Goal: Share content: Share content

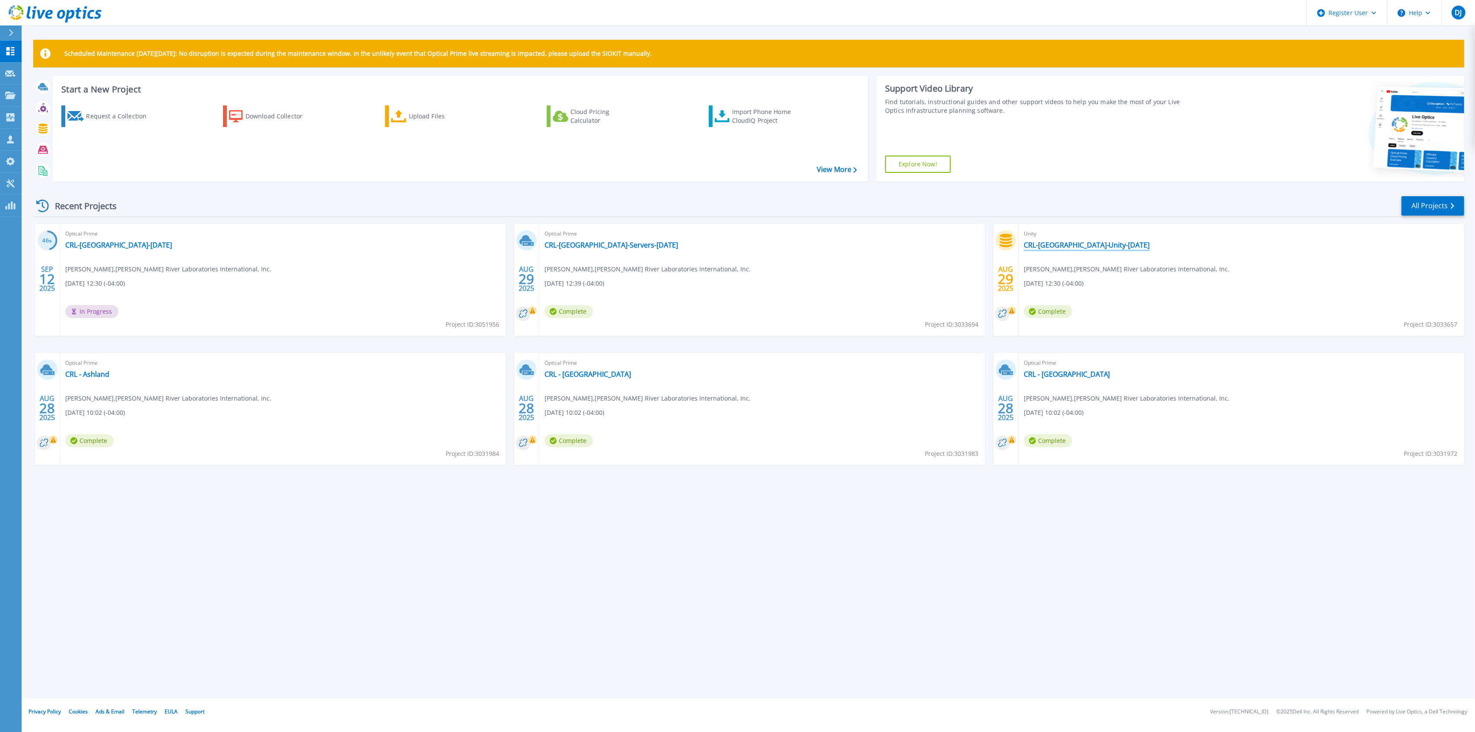
click at [1081, 248] on link "CRL-Charleston-Unity-29-August-2025" at bounding box center [1087, 245] width 126 height 9
click at [592, 242] on link "CRL-[GEOGRAPHIC_DATA]-Servers-[DATE]" at bounding box center [611, 245] width 134 height 9
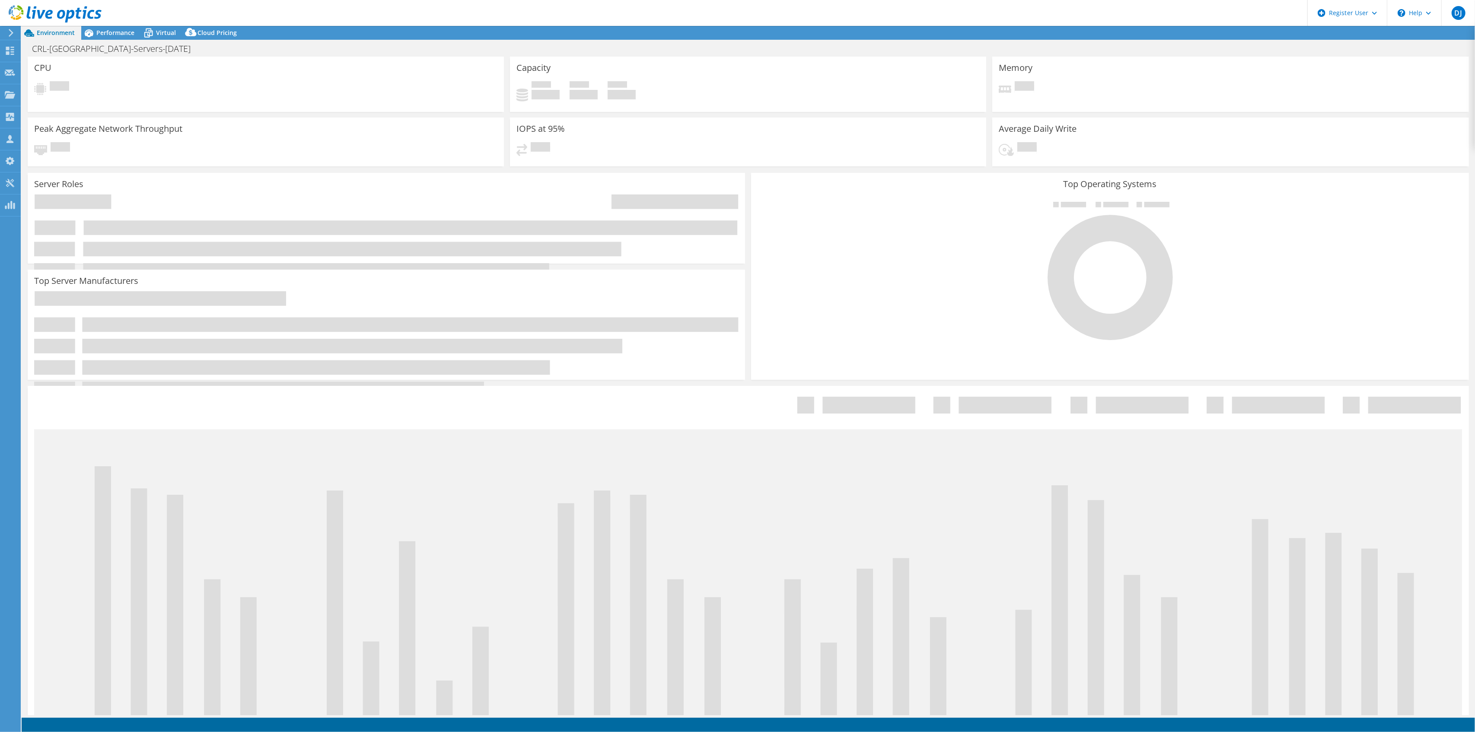
select select "USD"
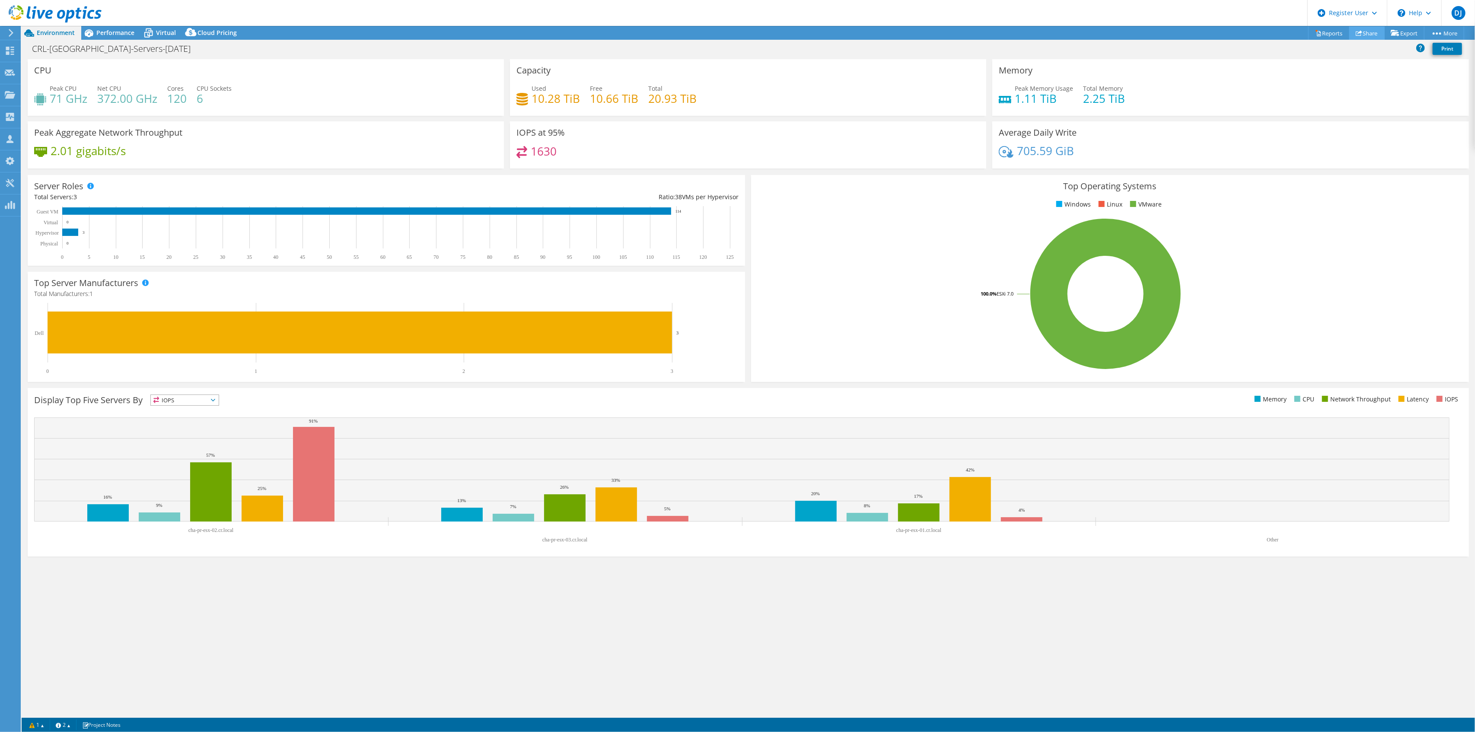
click at [1364, 29] on link "Share" at bounding box center [1366, 32] width 35 height 13
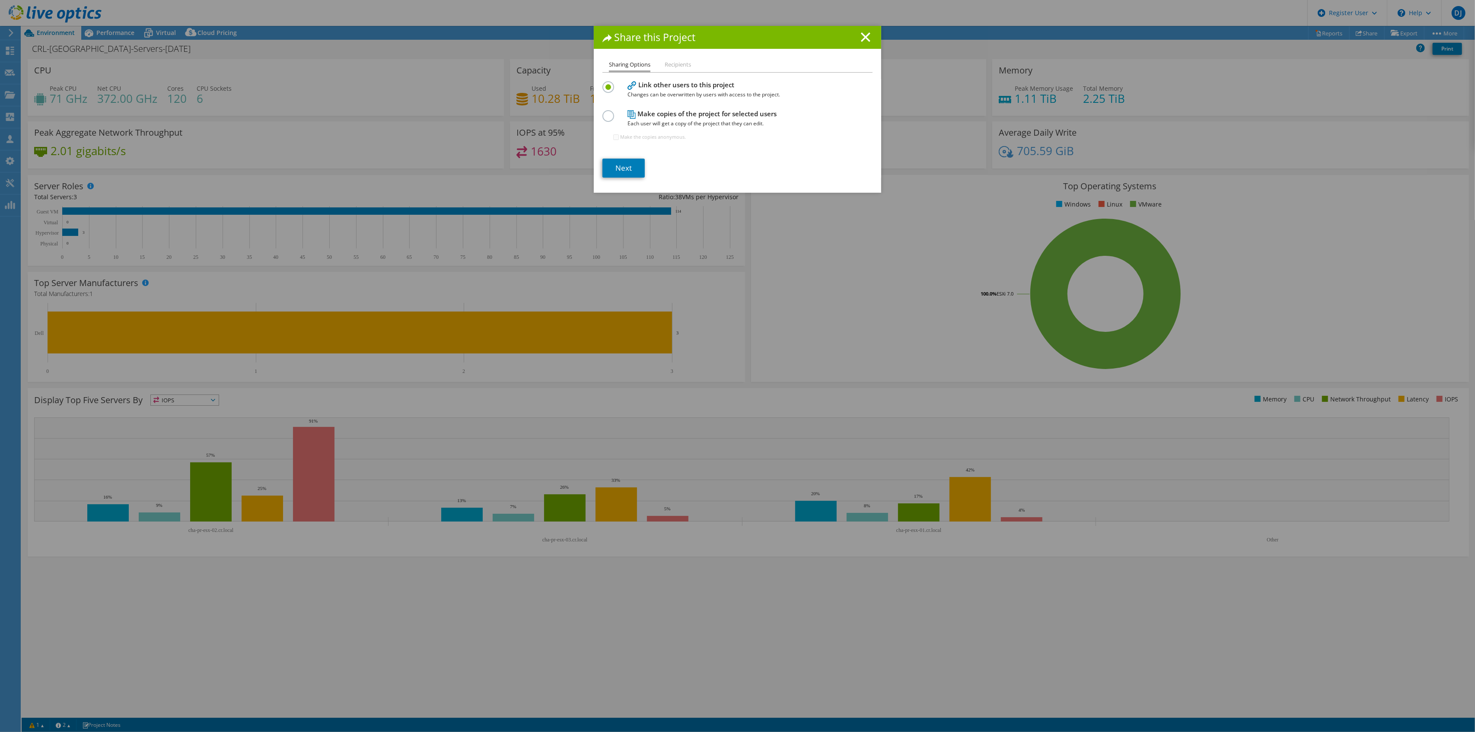
click at [604, 112] on label at bounding box center [609, 111] width 15 height 2
click at [0, 0] on input "radio" at bounding box center [0, 0] width 0 height 0
click at [622, 166] on link "Next" at bounding box center [623, 168] width 42 height 19
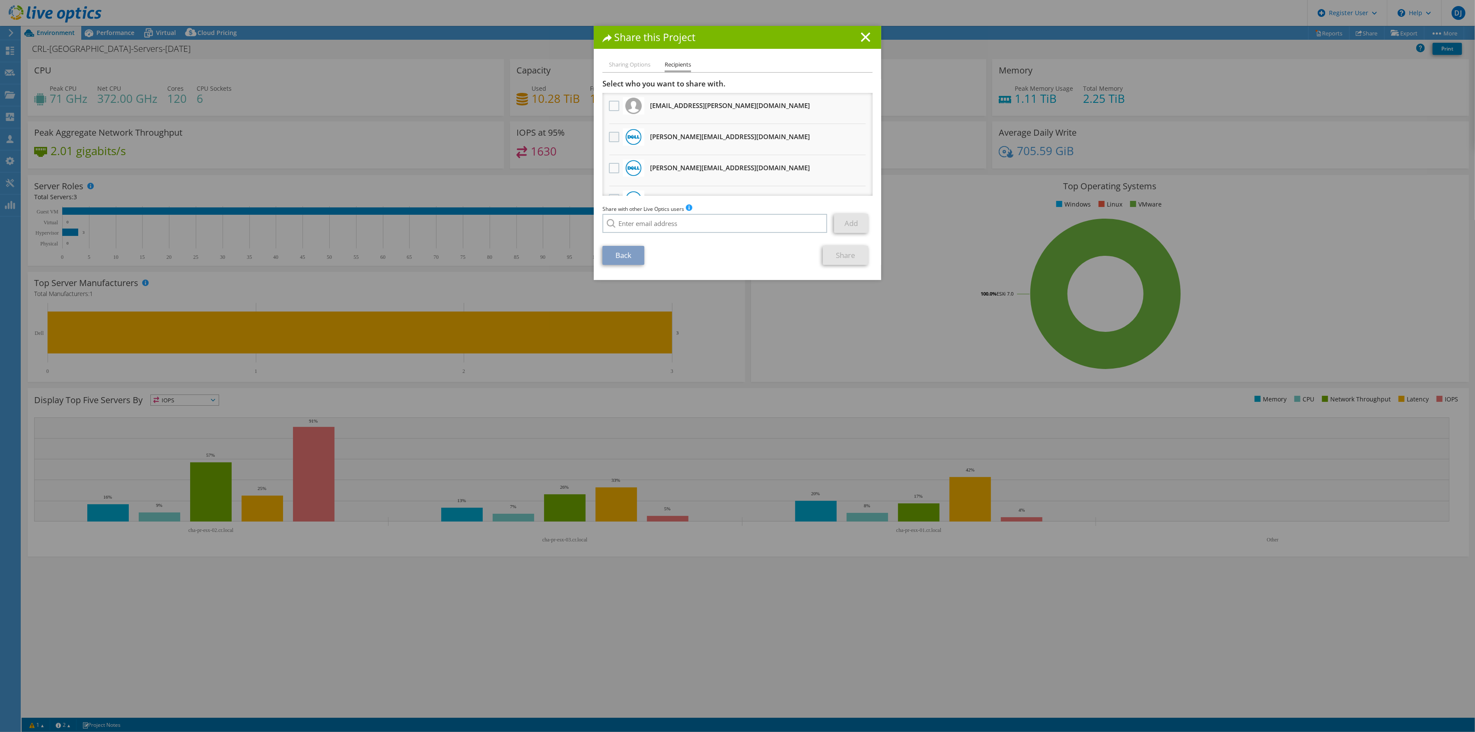
click at [609, 134] on label at bounding box center [615, 137] width 13 height 10
click at [0, 0] on input "checkbox" at bounding box center [0, 0] width 0 height 0
click at [609, 167] on label at bounding box center [615, 168] width 13 height 10
click at [0, 0] on input "checkbox" at bounding box center [0, 0] width 0 height 0
click at [856, 259] on link "Share" at bounding box center [845, 255] width 45 height 19
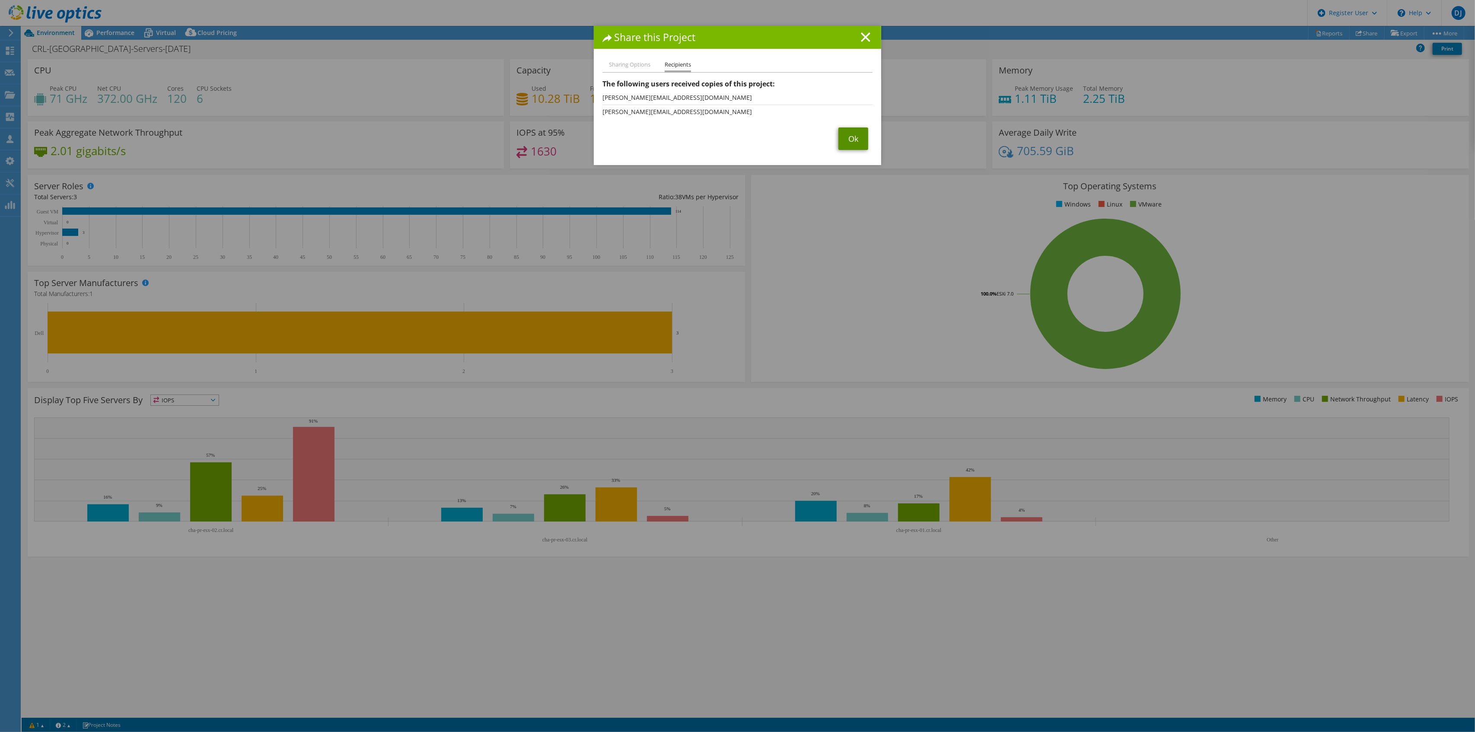
click at [840, 142] on link "Ok" at bounding box center [853, 138] width 30 height 22
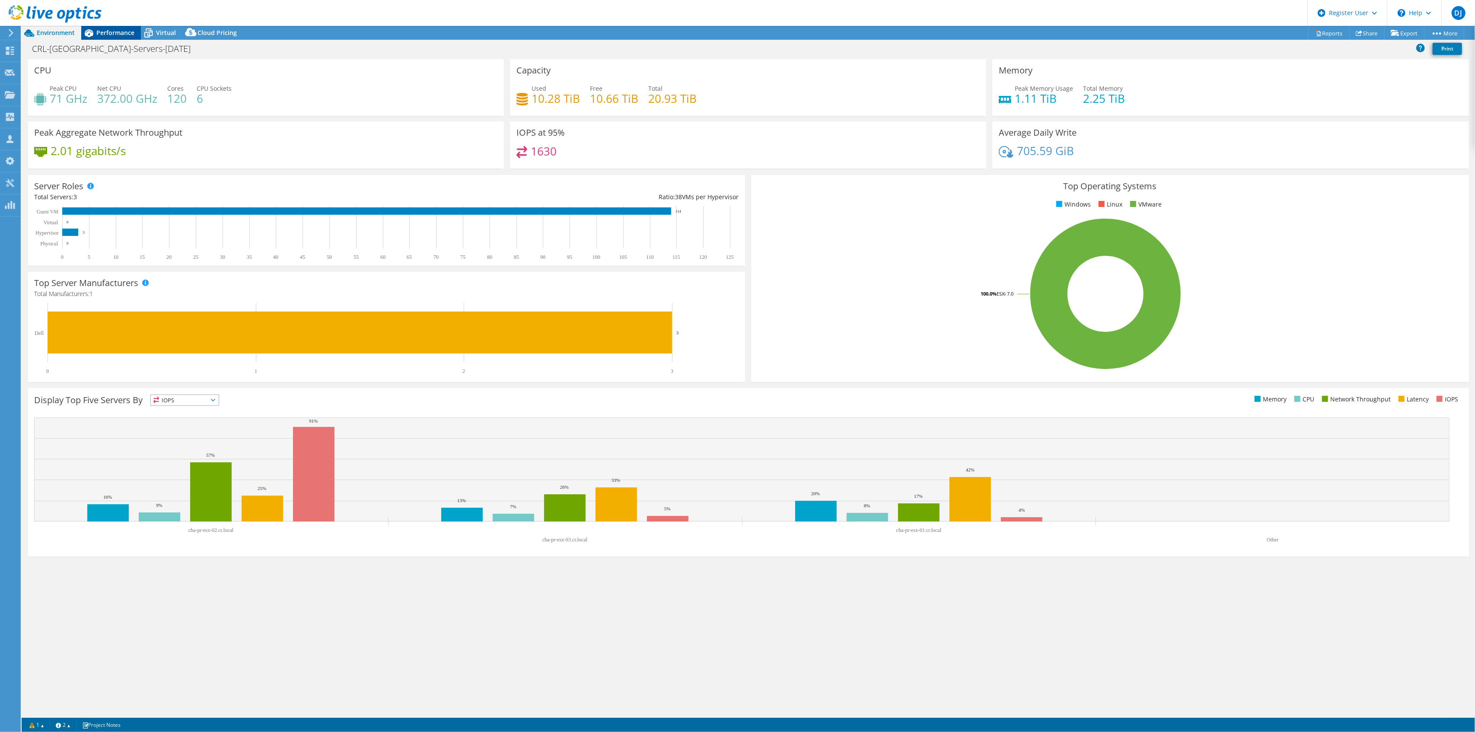
click at [120, 35] on span "Performance" at bounding box center [115, 33] width 38 height 8
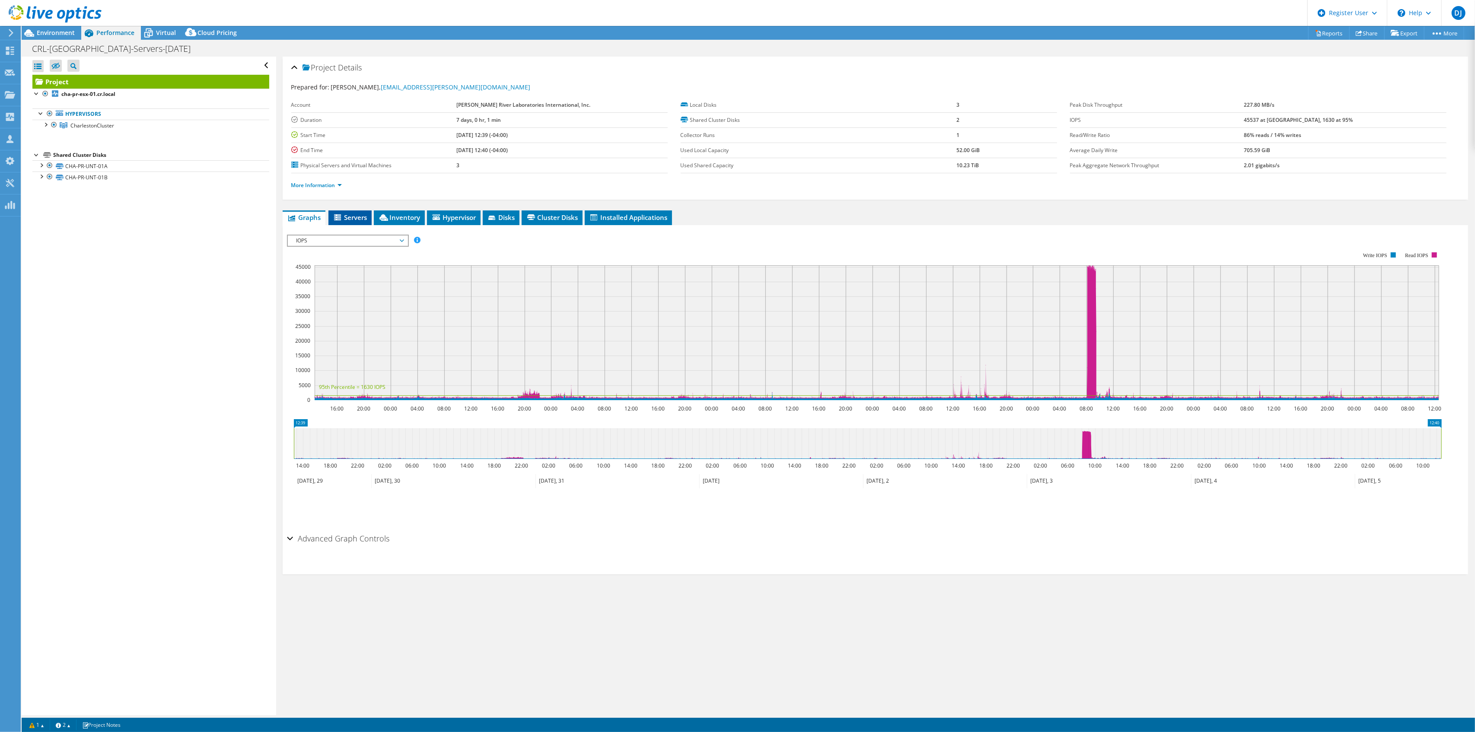
click at [349, 213] on span "Servers" at bounding box center [350, 217] width 35 height 9
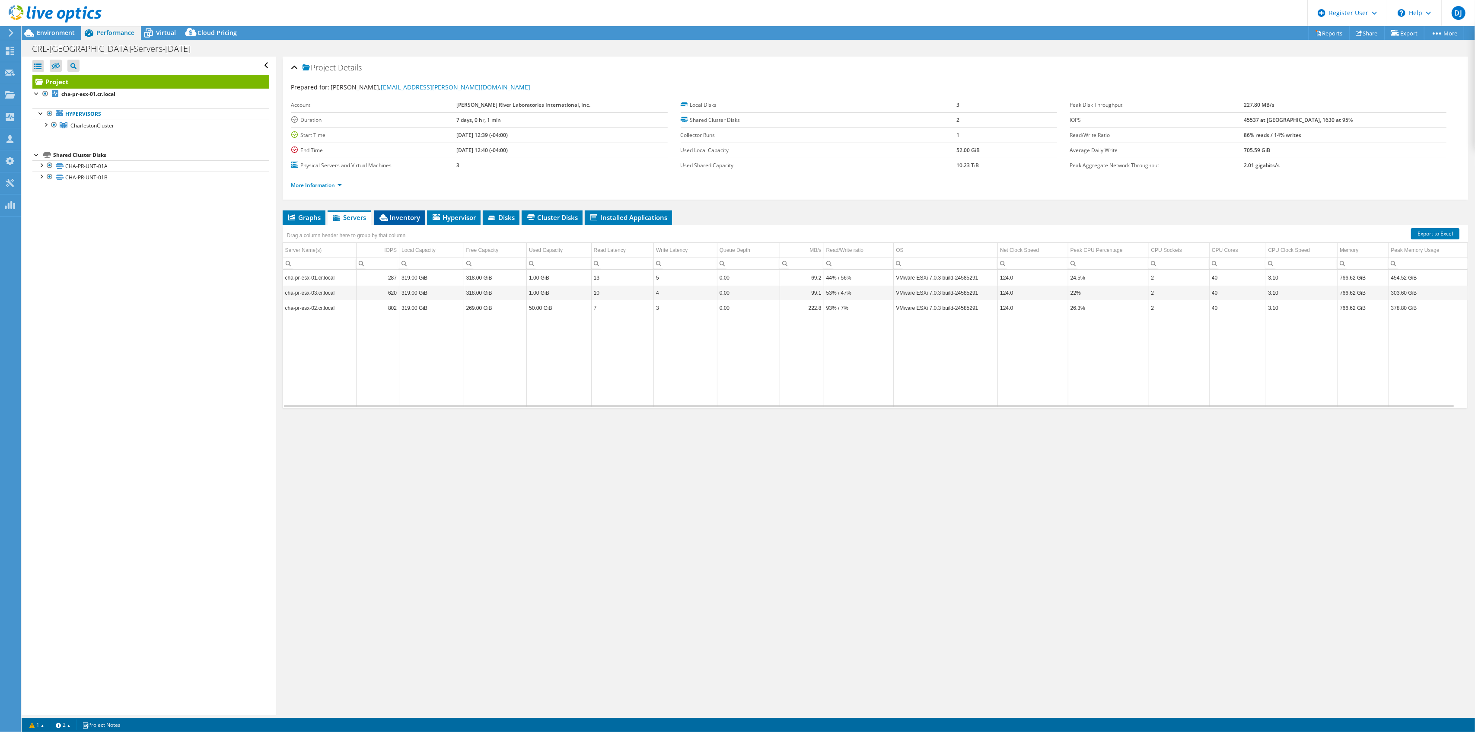
click at [411, 215] on span "Inventory" at bounding box center [399, 217] width 42 height 9
click at [47, 124] on div at bounding box center [45, 124] width 9 height 9
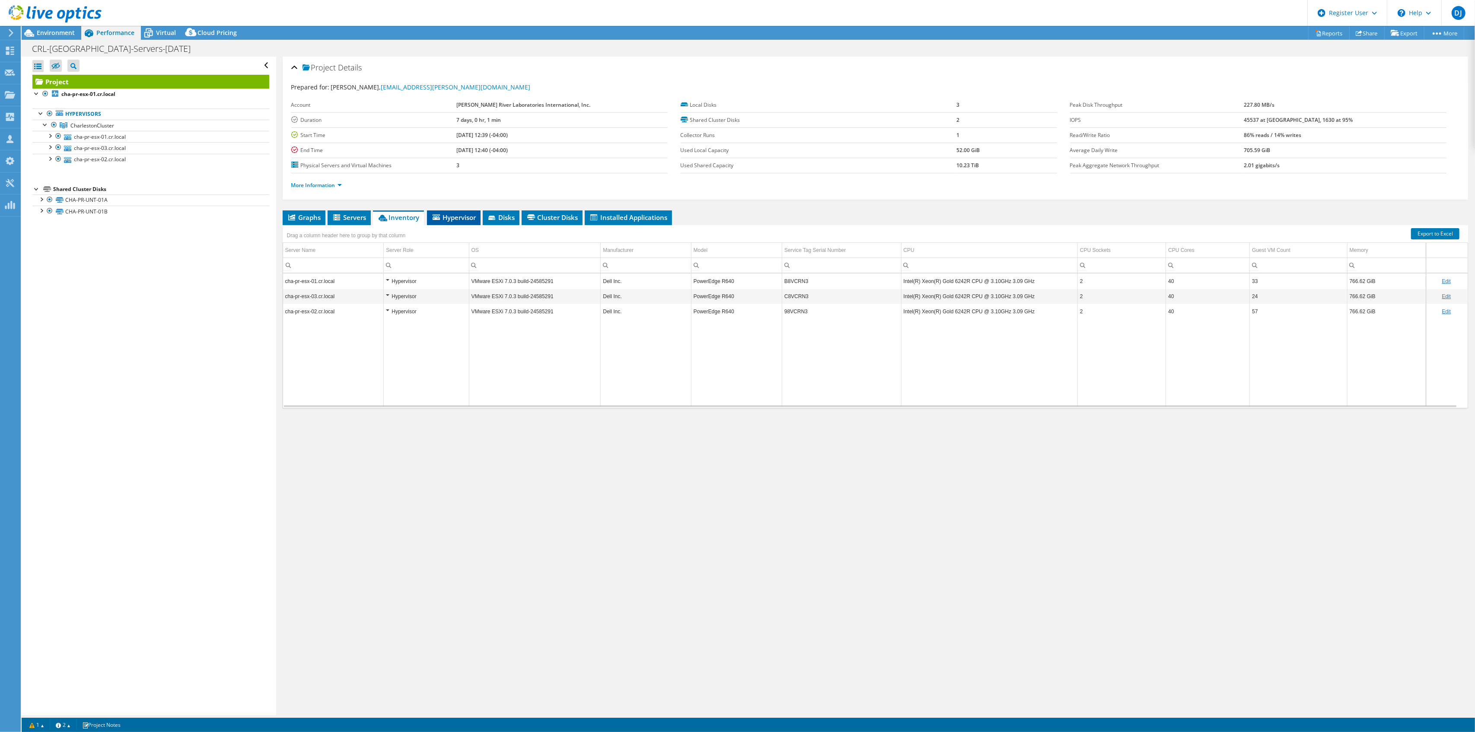
click at [446, 213] on span "Hypervisor" at bounding box center [453, 217] width 45 height 9
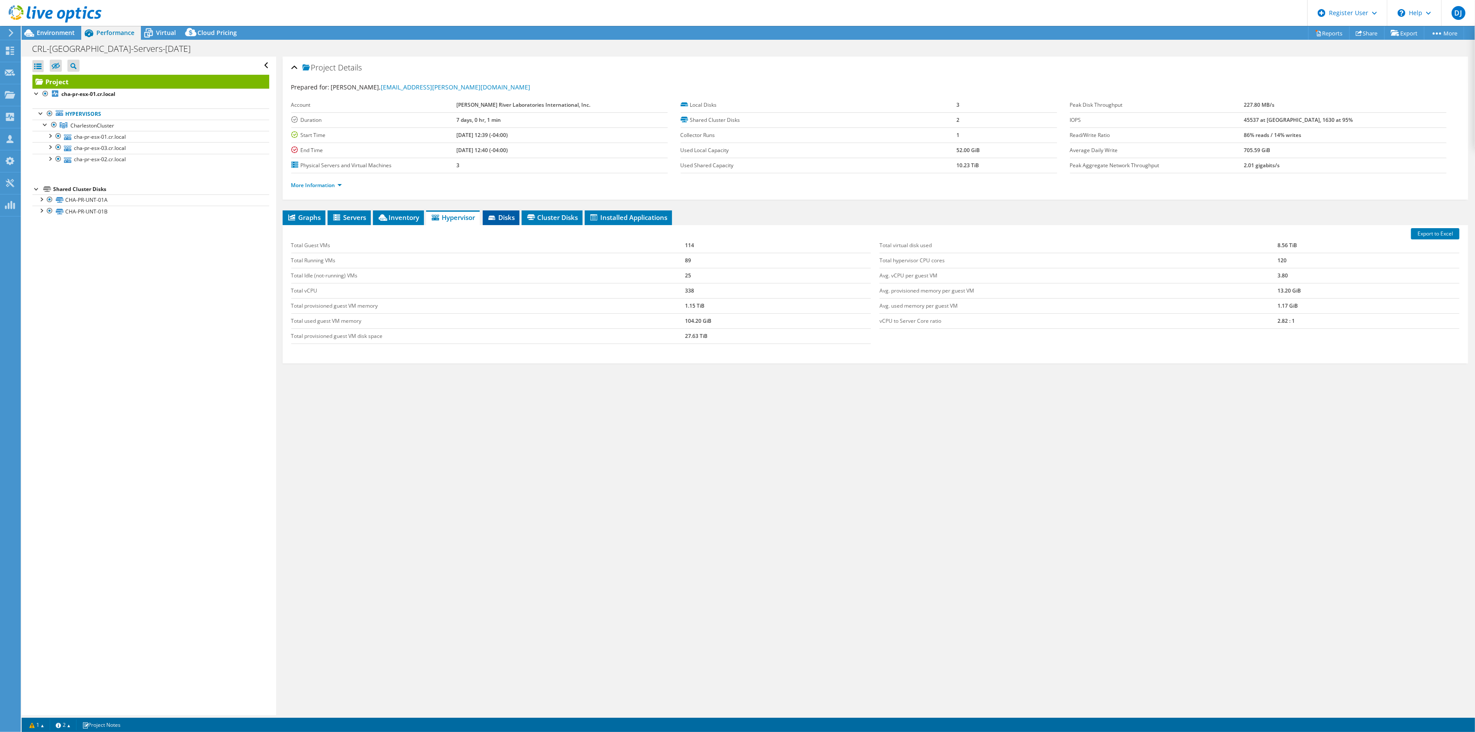
click at [503, 216] on span "Disks" at bounding box center [501, 217] width 28 height 9
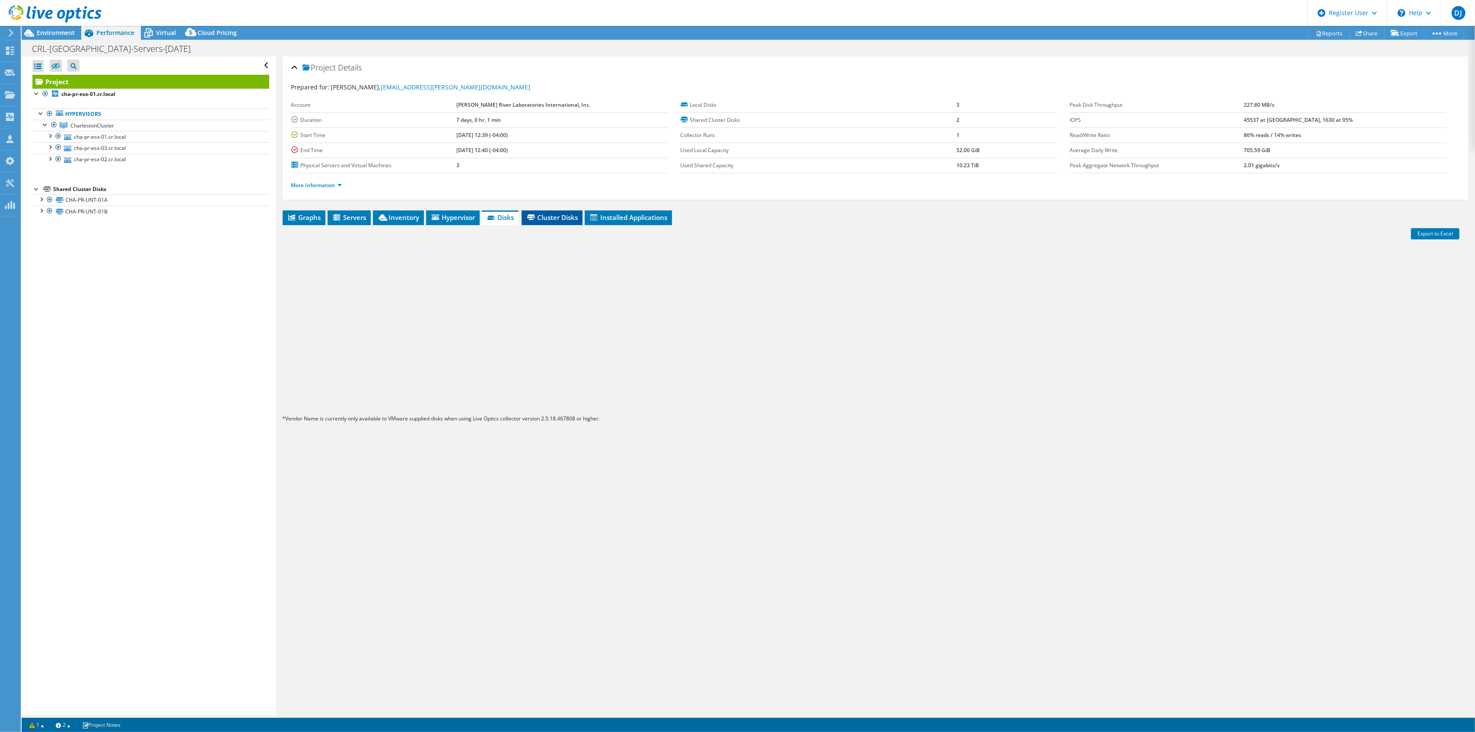
click at [555, 216] on span "Cluster Disks" at bounding box center [552, 217] width 52 height 9
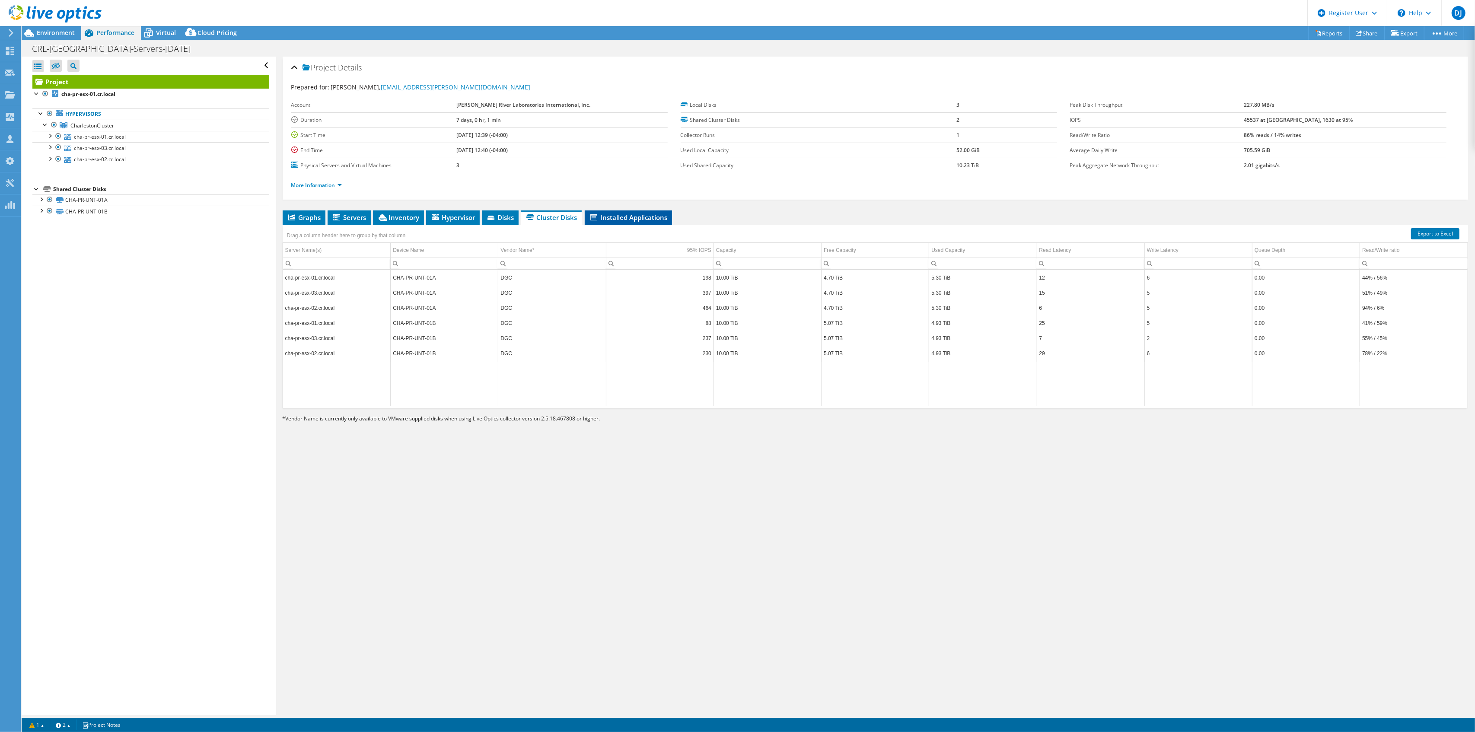
click at [625, 218] on span "Installed Applications" at bounding box center [628, 217] width 79 height 9
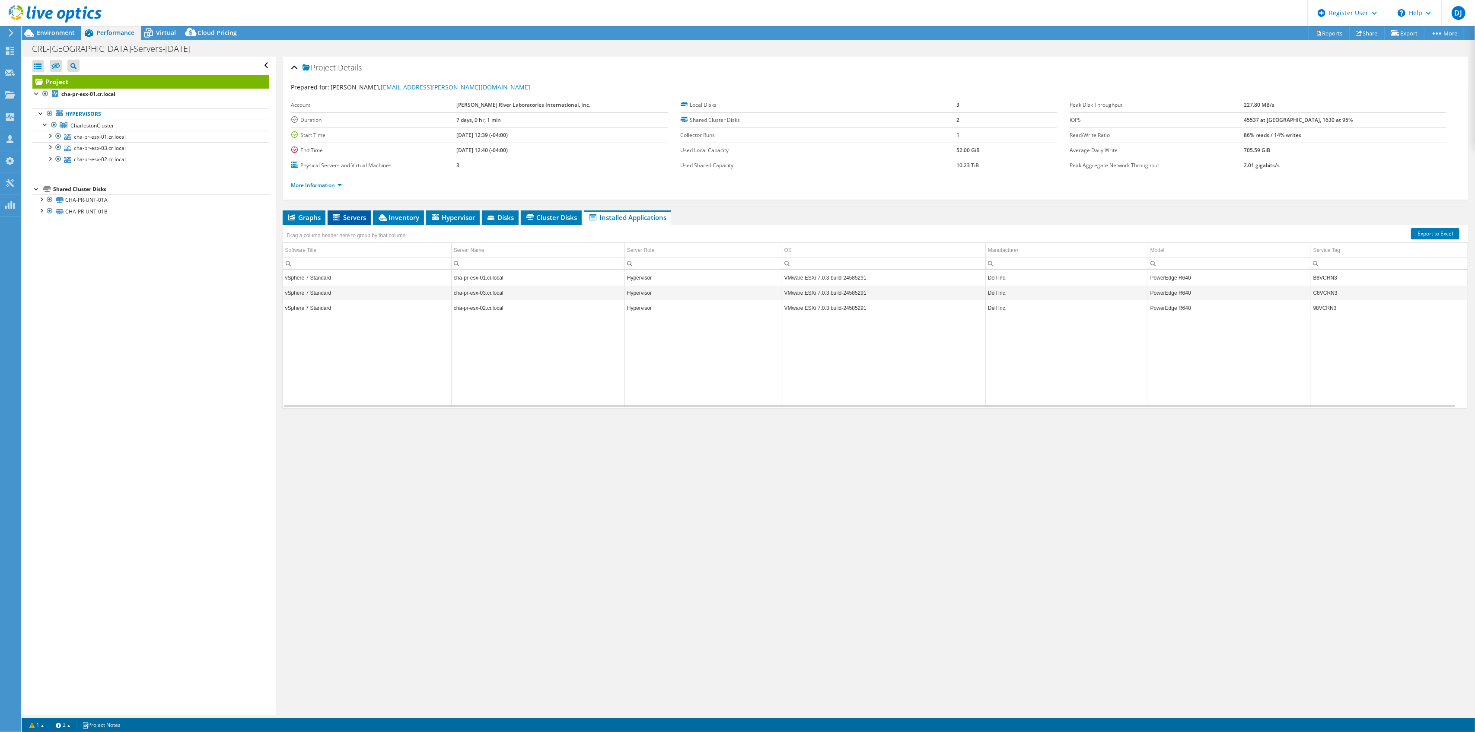
click at [345, 214] on span "Servers" at bounding box center [349, 217] width 35 height 9
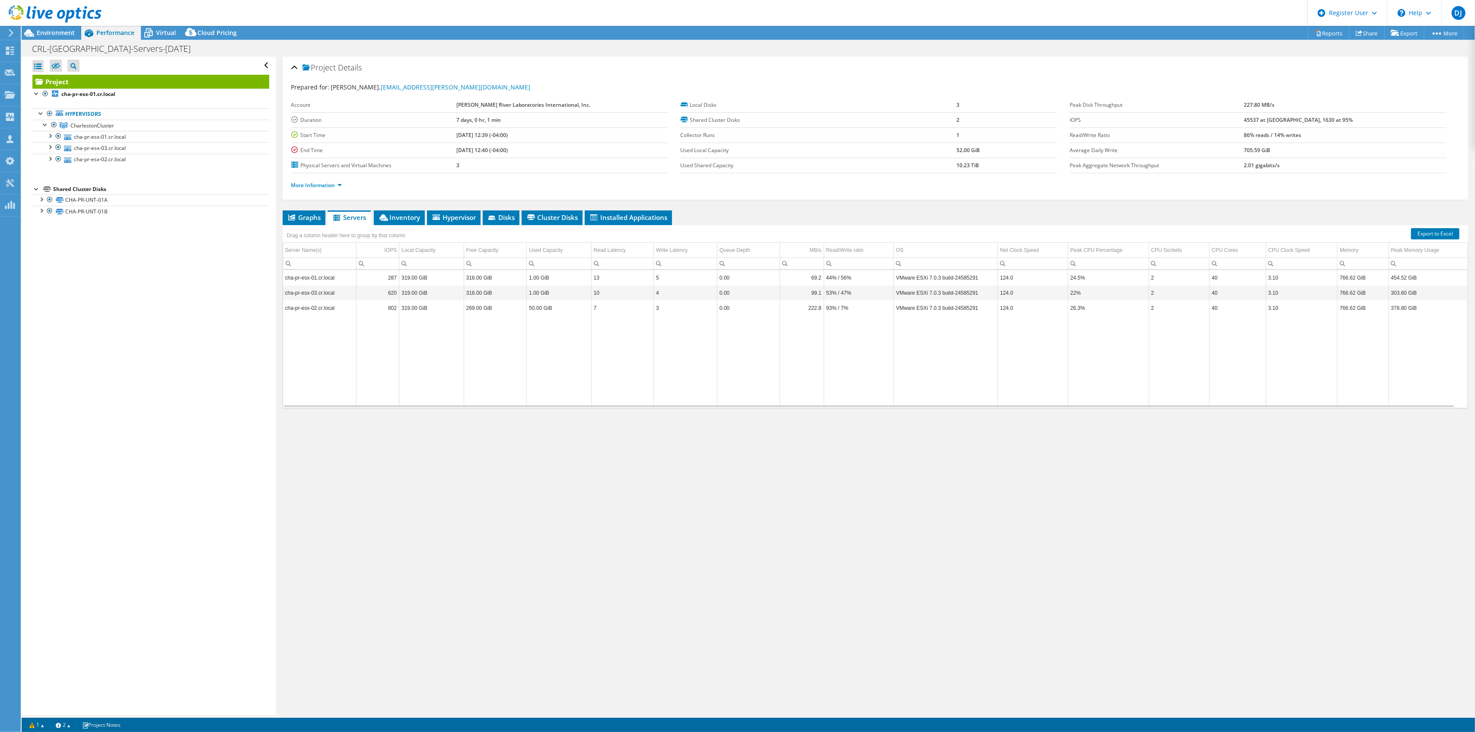
click at [278, 213] on div "Project Details Prepared for: Mark Weygandt, mark.weygandt@crl.com Account Char…" at bounding box center [875, 386] width 1198 height 659
click at [300, 215] on span "Graphs" at bounding box center [304, 217] width 34 height 9
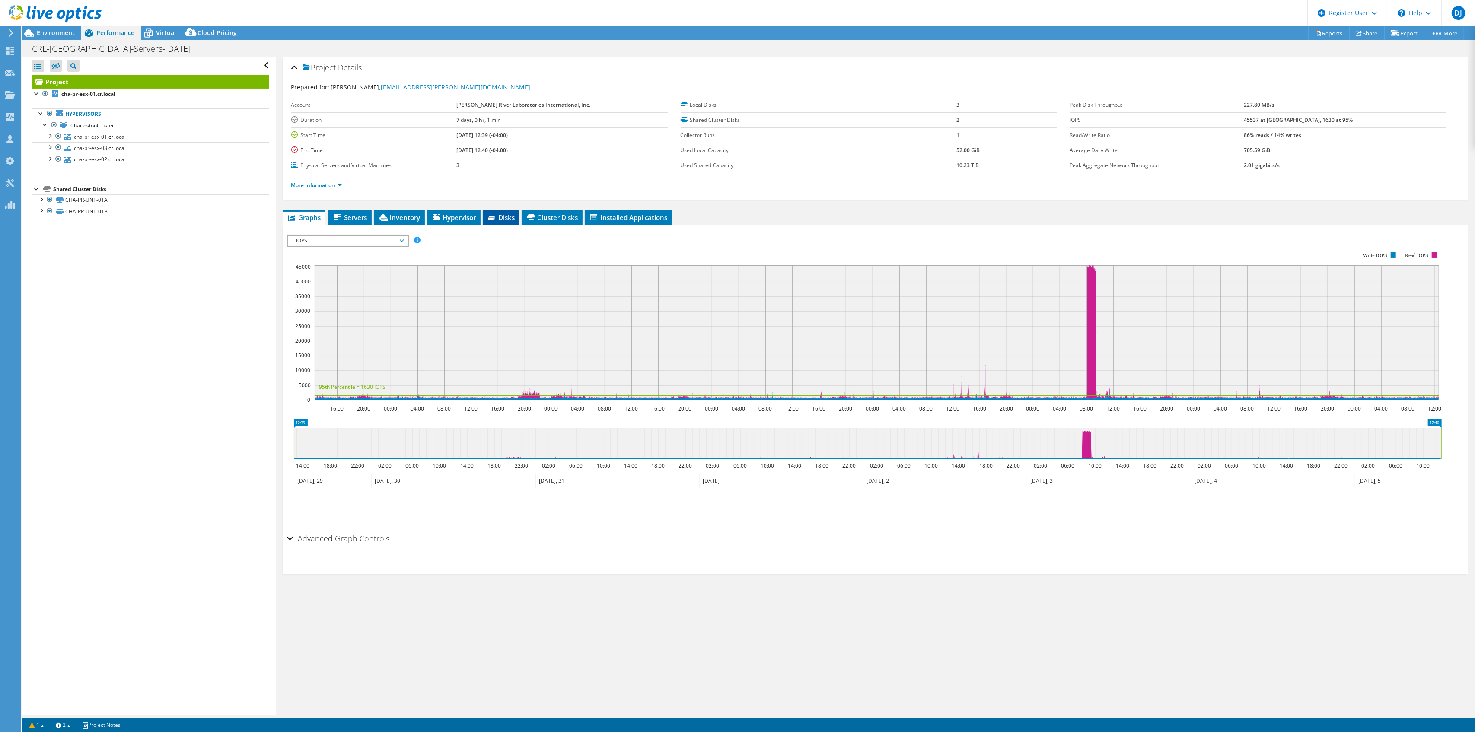
click at [515, 215] on span "Disks" at bounding box center [501, 217] width 28 height 9
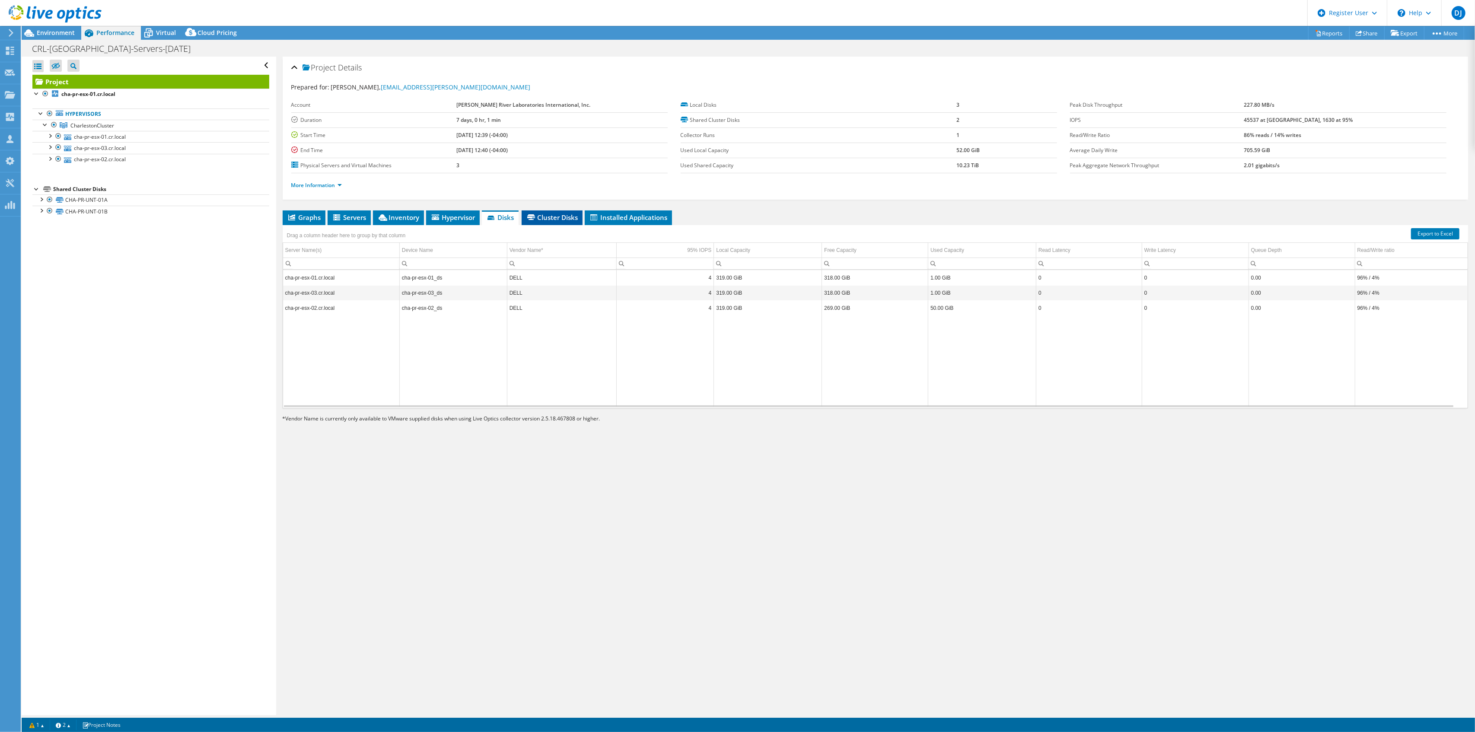
click at [548, 217] on span "Cluster Disks" at bounding box center [552, 217] width 52 height 9
click at [329, 185] on link "More Information" at bounding box center [316, 184] width 51 height 7
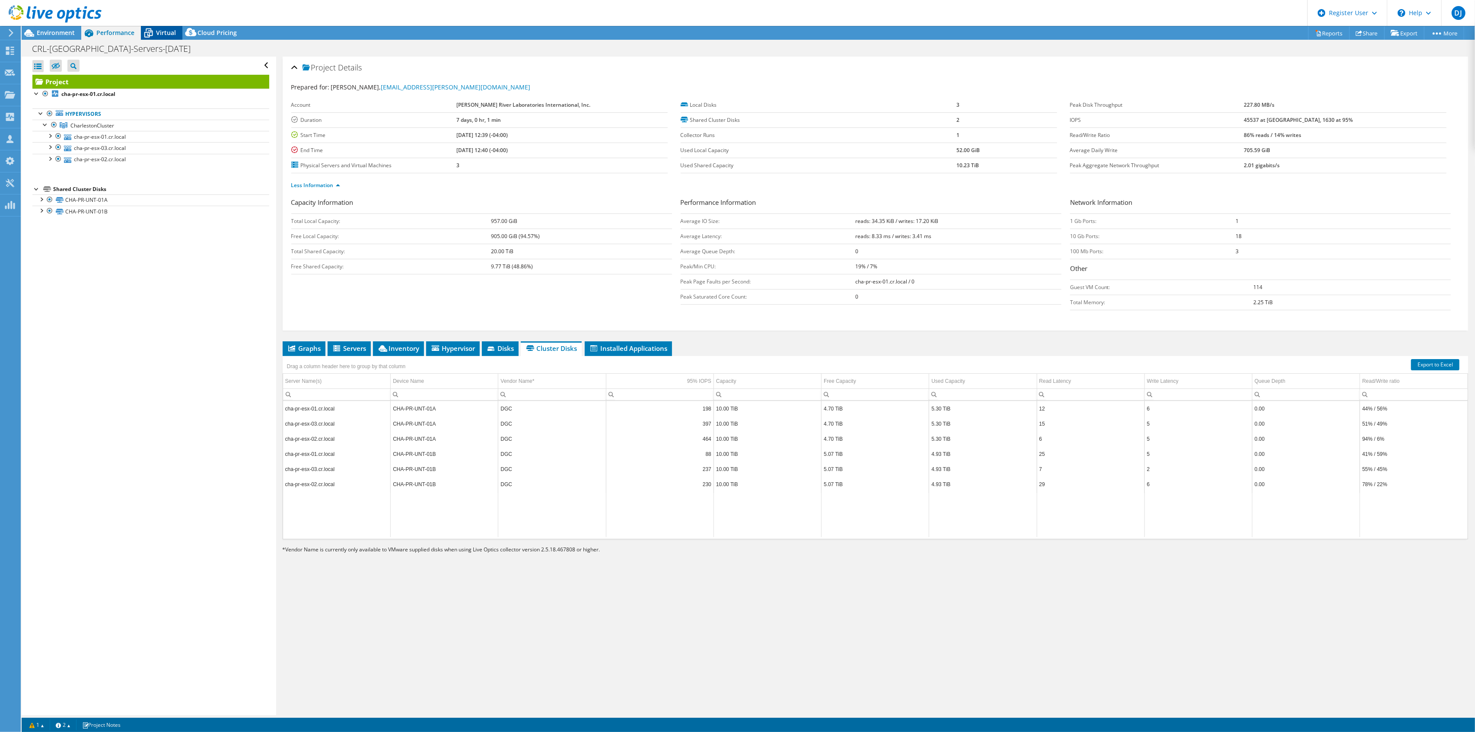
click at [164, 29] on span "Virtual" at bounding box center [166, 33] width 20 height 8
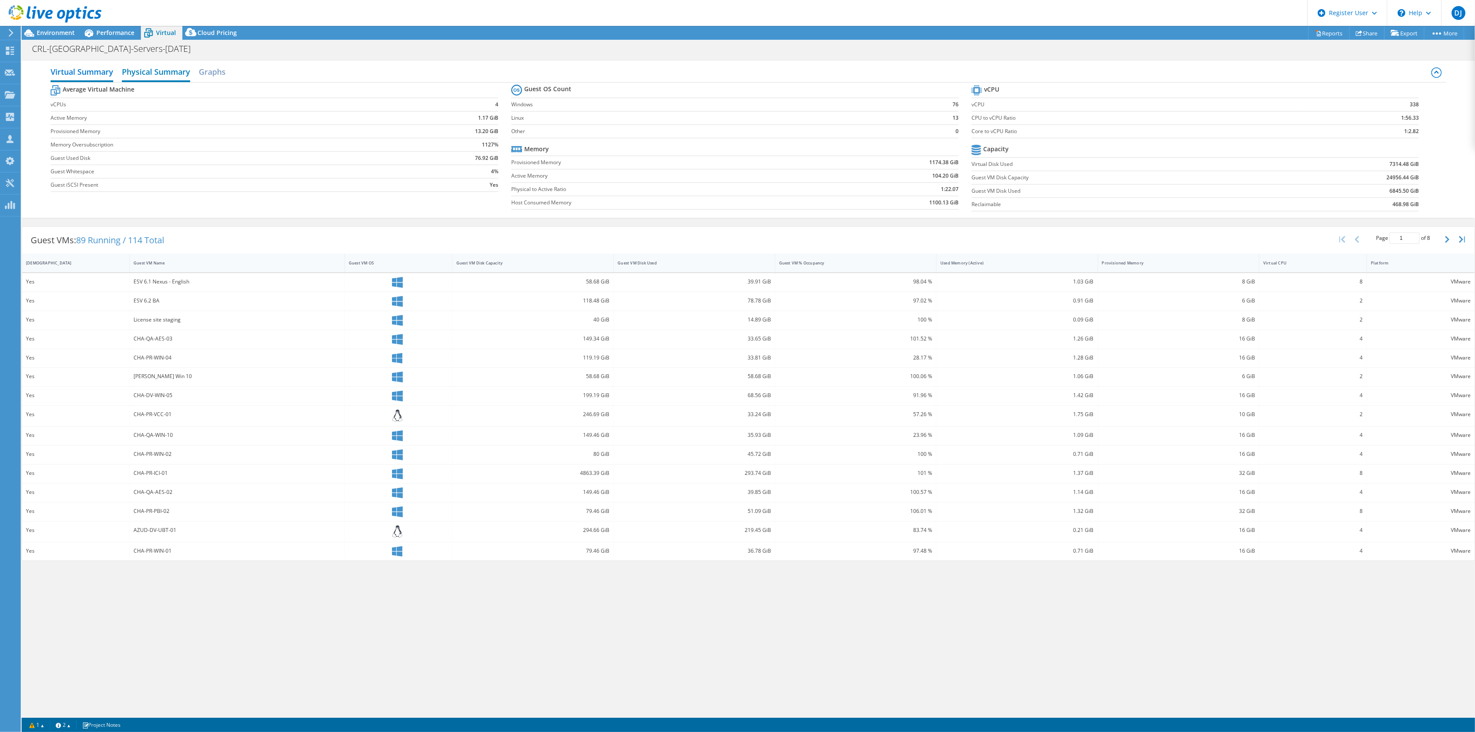
click at [169, 65] on h2 "Physical Summary" at bounding box center [156, 72] width 68 height 19
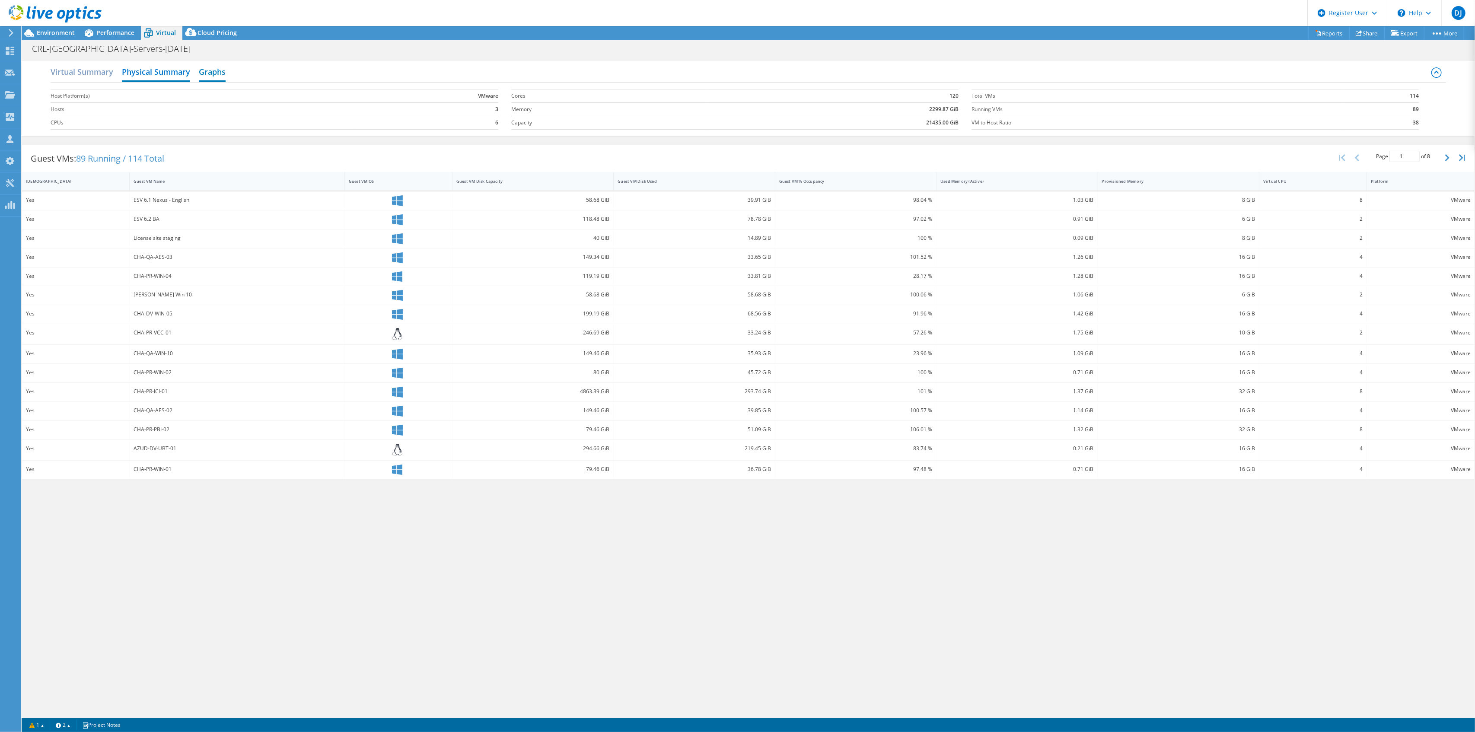
click at [225, 72] on h2 "Graphs" at bounding box center [212, 72] width 27 height 19
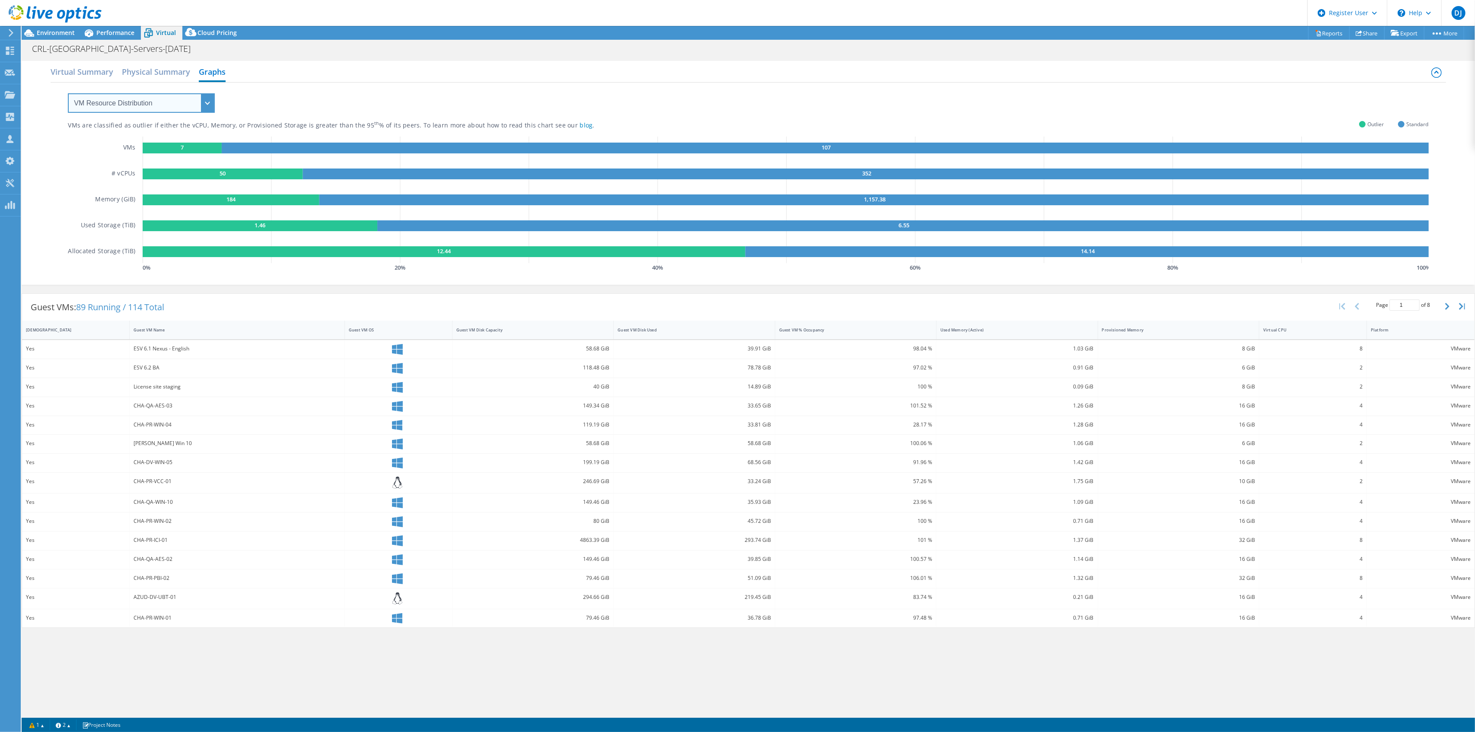
click at [144, 101] on select "VM Resource Distribution Provisioning Contrast Over Provisioning" at bounding box center [141, 102] width 147 height 19
click at [68, 93] on select "VM Resource Distribution Provisioning Contrast Over Provisioning" at bounding box center [141, 102] width 147 height 19
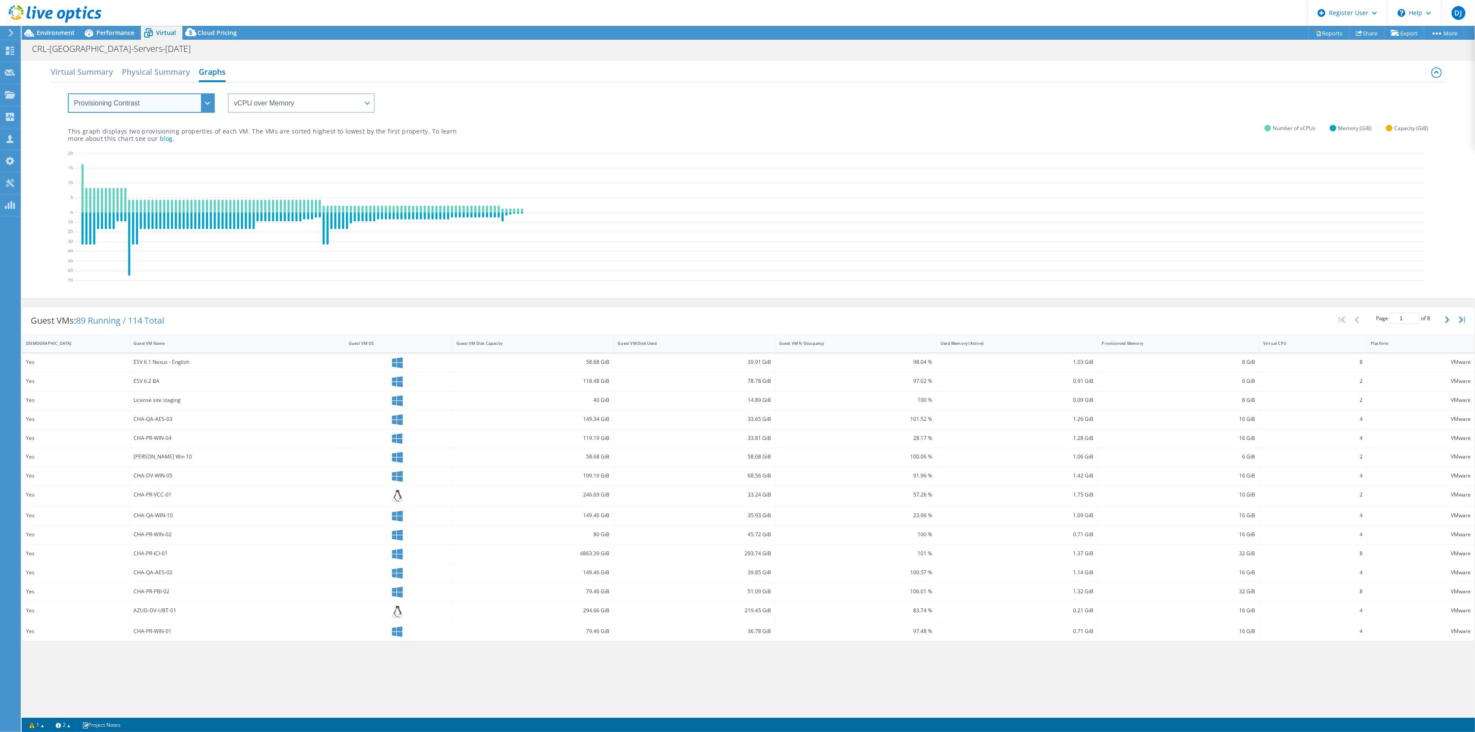
click at [212, 99] on select "VM Resource Distribution Provisioning Contrast Over Provisioning" at bounding box center [141, 102] width 147 height 19
select select "Over Provisioning"
click at [68, 93] on select "VM Resource Distribution Provisioning Contrast Over Provisioning" at bounding box center [141, 102] width 147 height 19
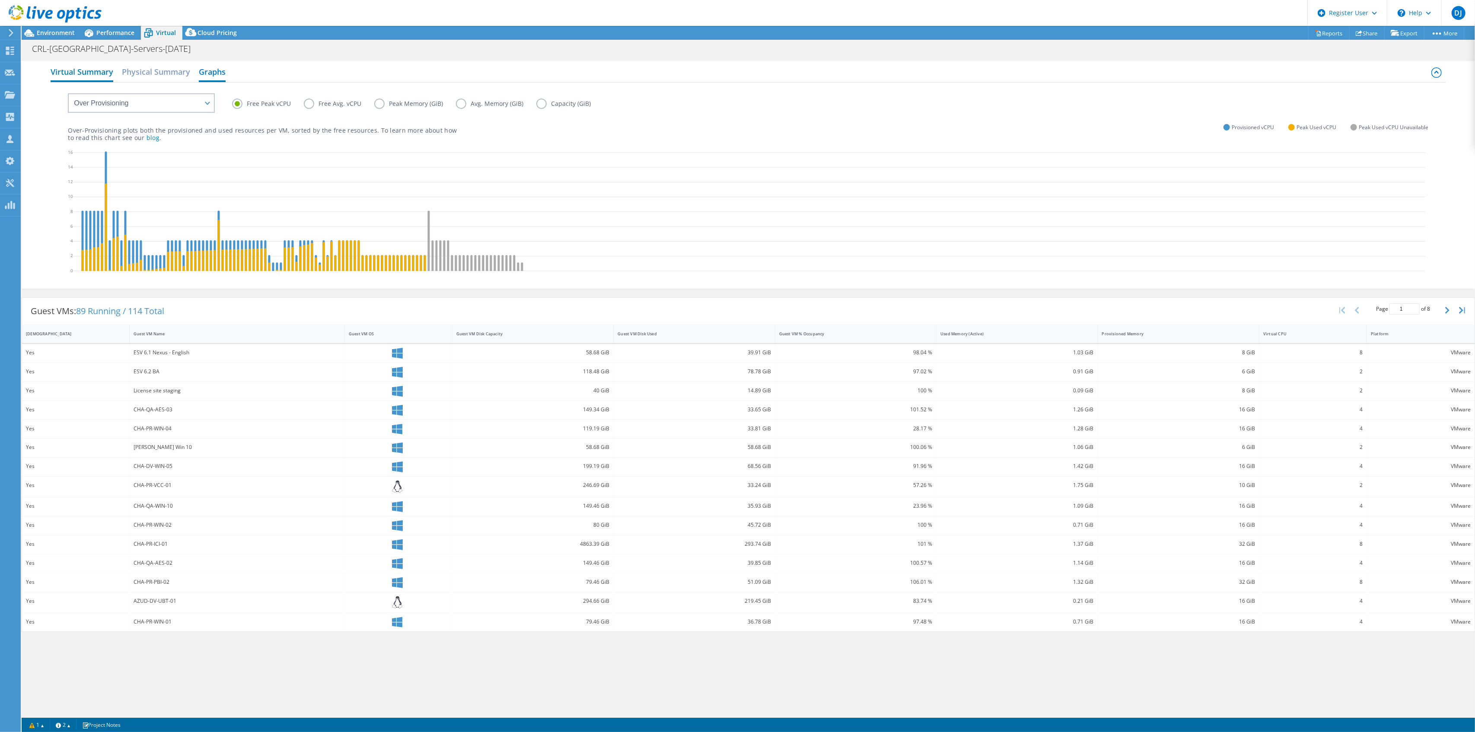
click at [85, 73] on h2 "Virtual Summary" at bounding box center [82, 72] width 63 height 19
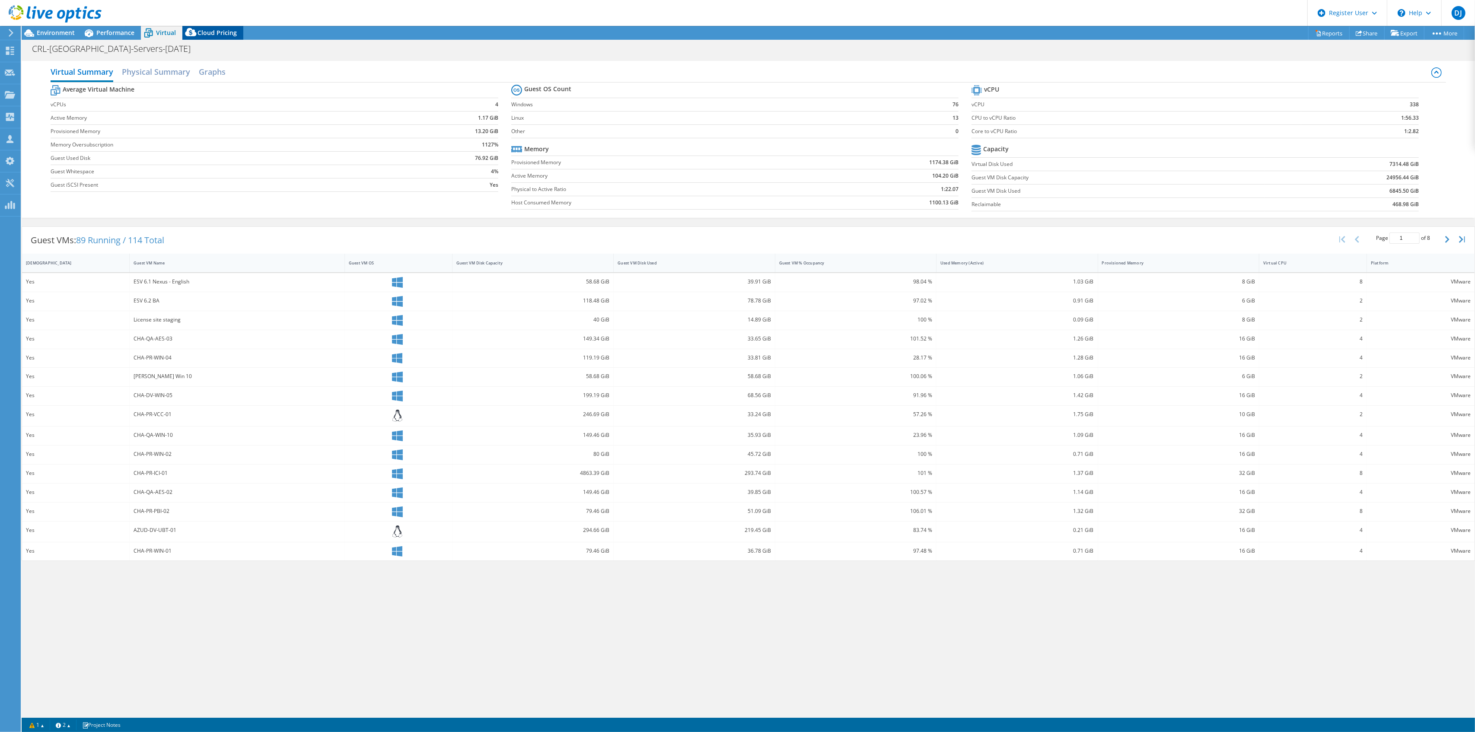
click at [220, 32] on span "Cloud Pricing" at bounding box center [216, 33] width 39 height 8
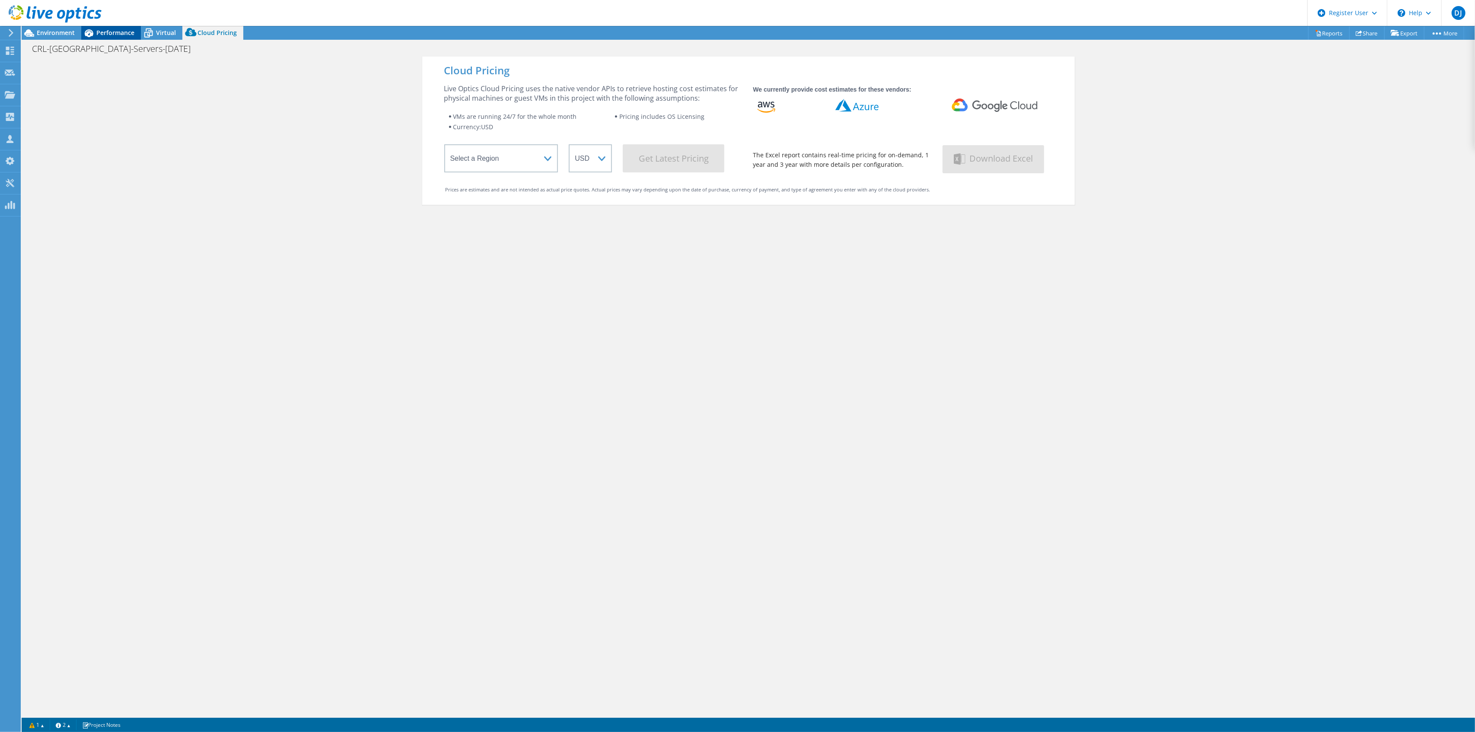
click at [115, 36] on span "Performance" at bounding box center [115, 33] width 38 height 8
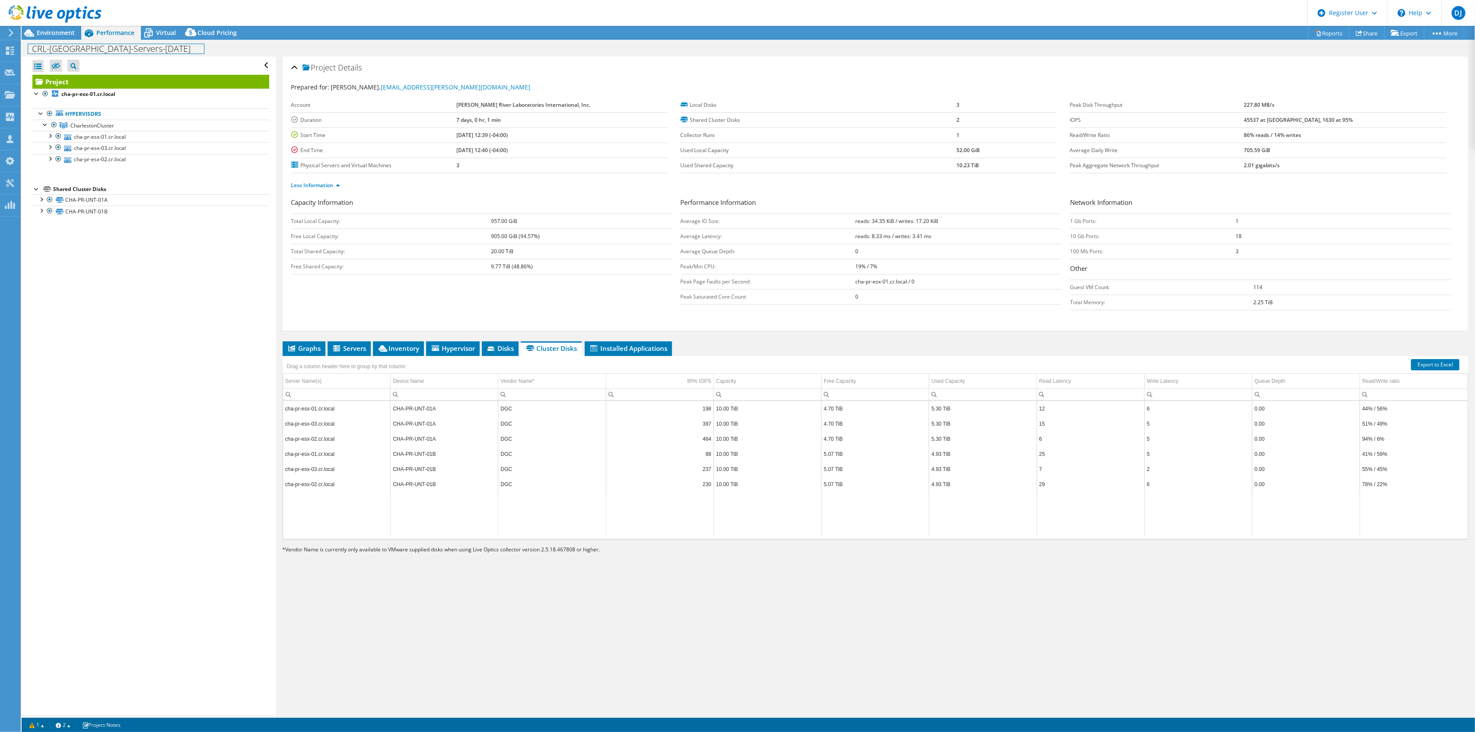
click at [46, 41] on div "CRL-Charleston-Servers-29-August-2025 Print" at bounding box center [748, 49] width 1453 height 16
click at [49, 32] on span "Environment" at bounding box center [56, 33] width 38 height 8
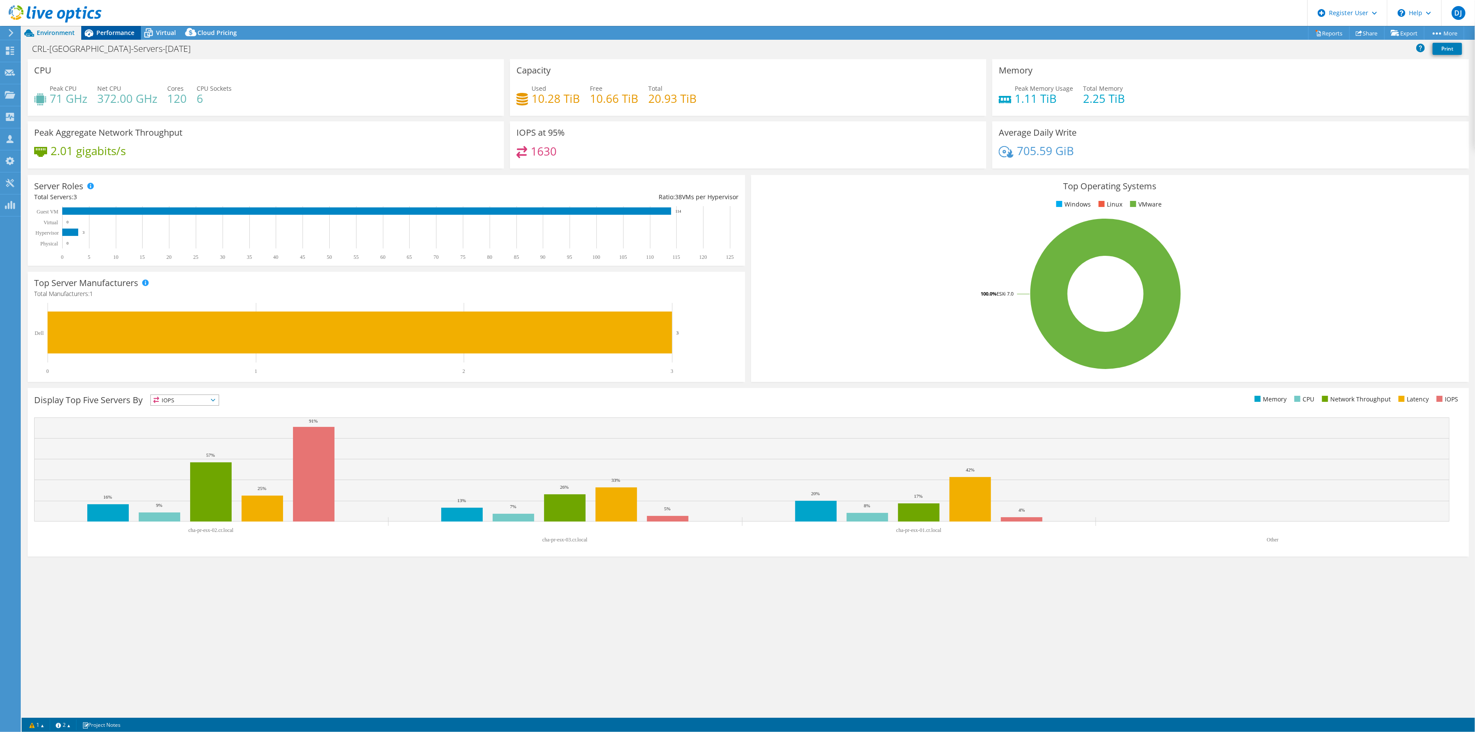
click at [115, 31] on span "Performance" at bounding box center [115, 33] width 38 height 8
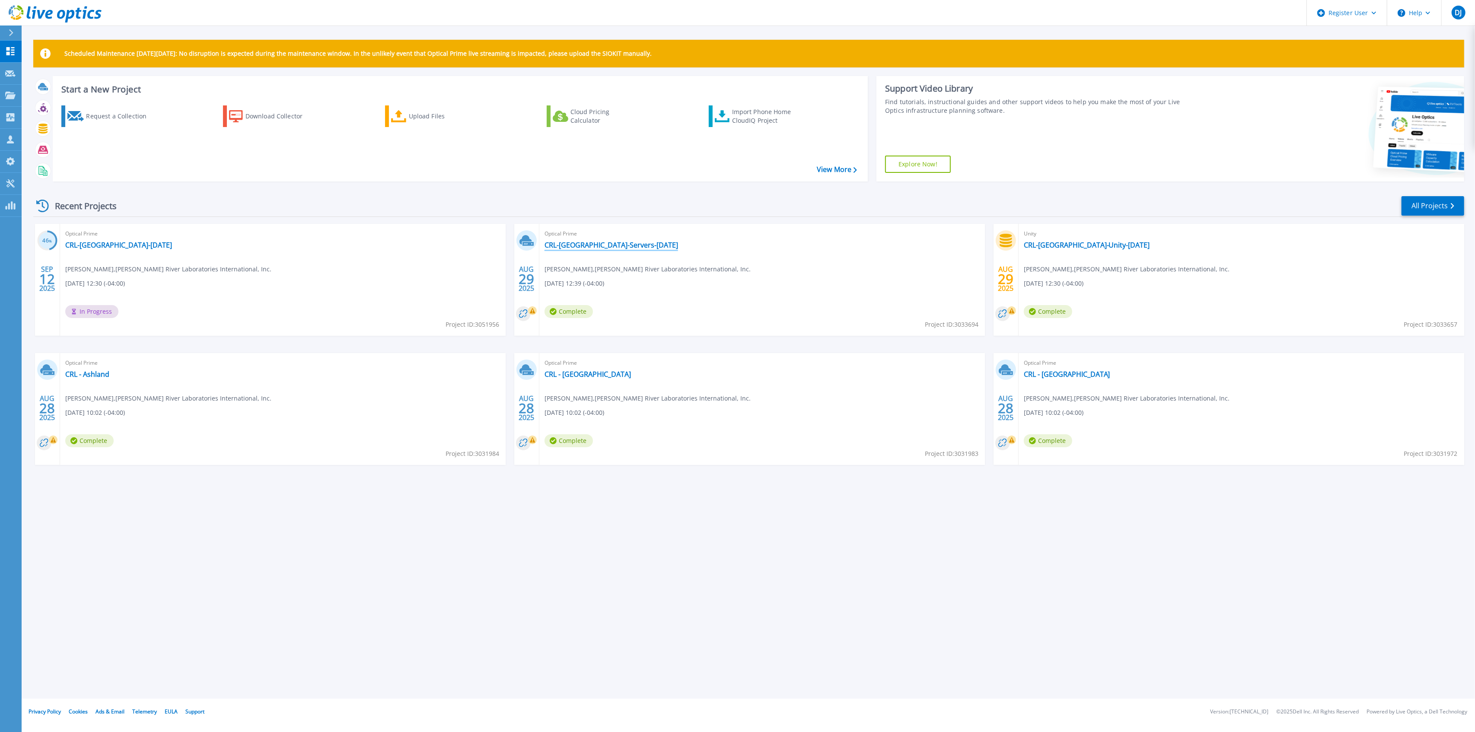
click at [621, 243] on link "CRL-[GEOGRAPHIC_DATA]-Servers-[DATE]" at bounding box center [611, 245] width 134 height 9
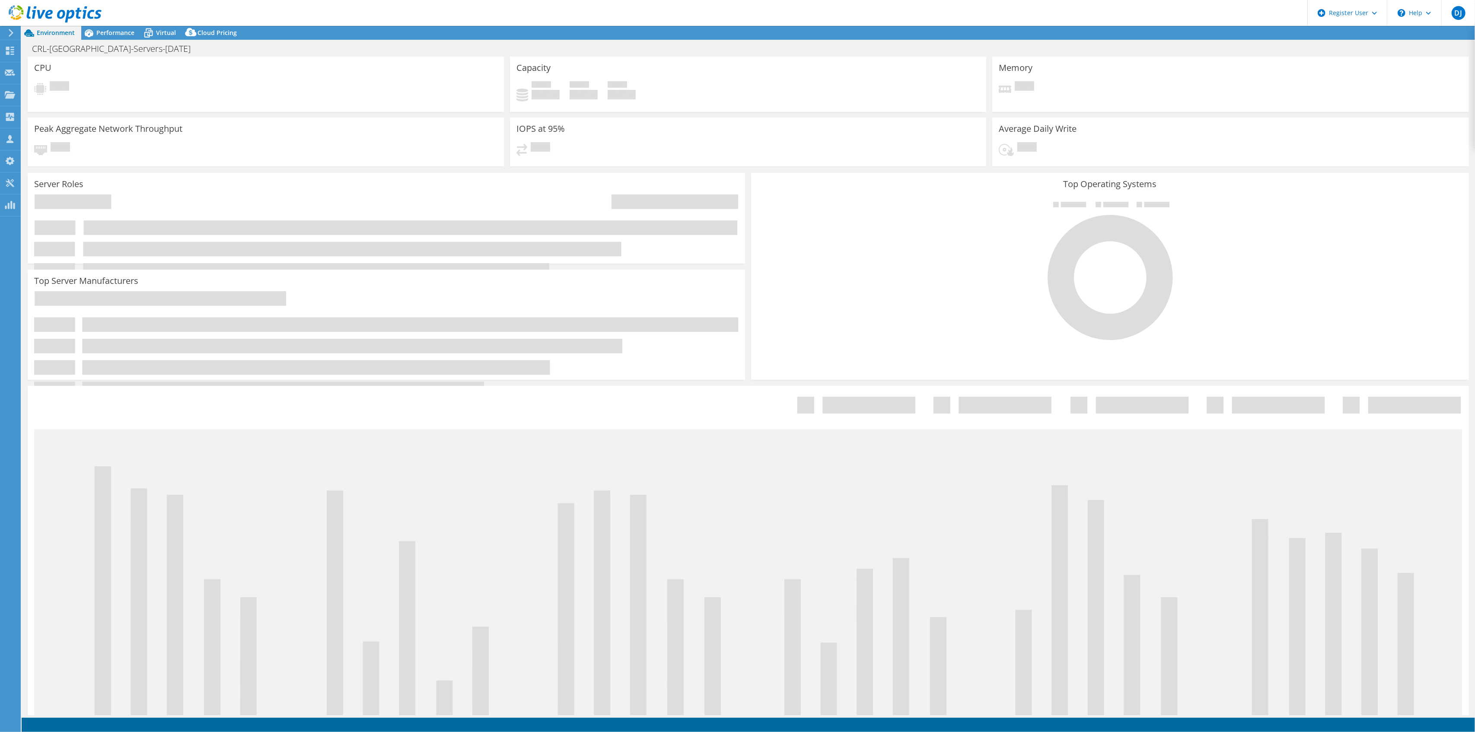
select select "USD"
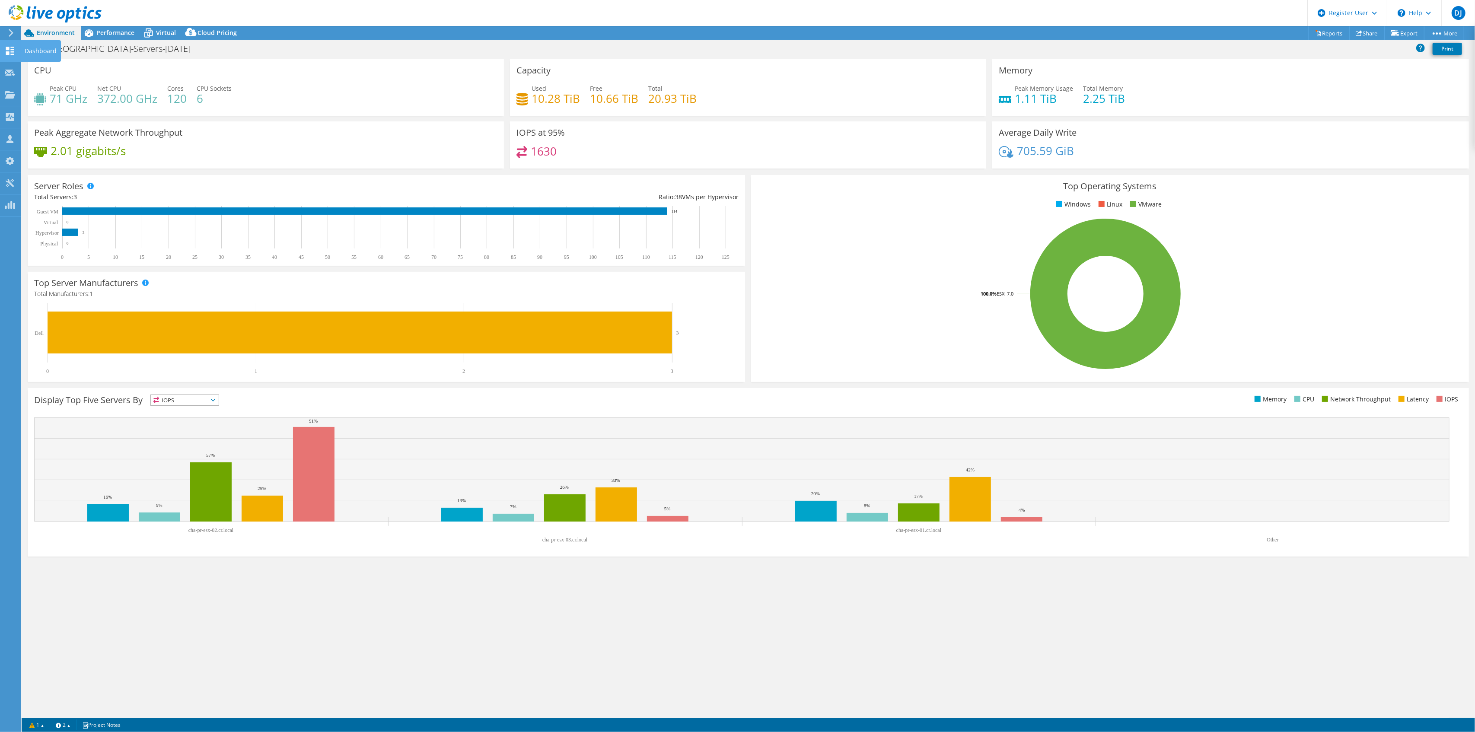
click at [9, 47] on use at bounding box center [10, 51] width 8 height 8
